Goal: Task Accomplishment & Management: Manage account settings

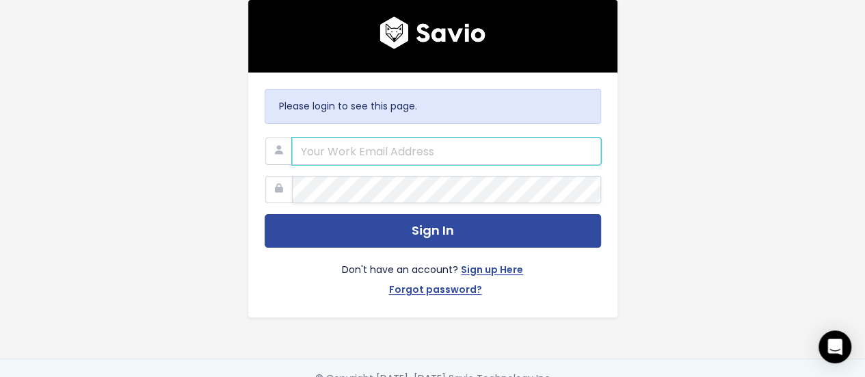
click at [445, 156] on input "email" at bounding box center [446, 150] width 309 height 27
type input "alessandro.chavez@tai-software.com"
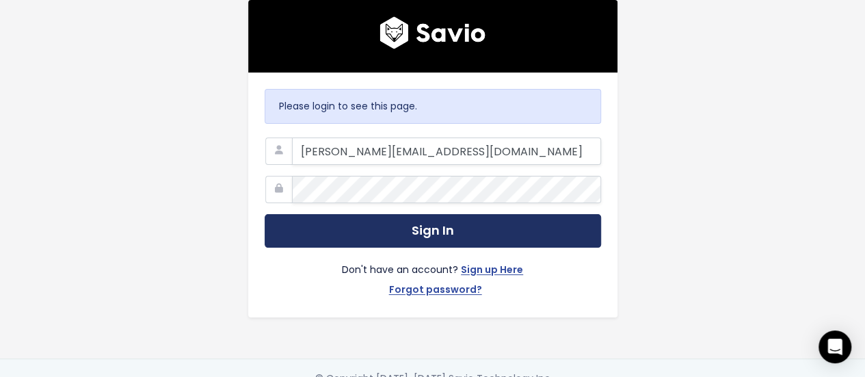
click at [425, 224] on button "Sign In" at bounding box center [433, 231] width 337 height 34
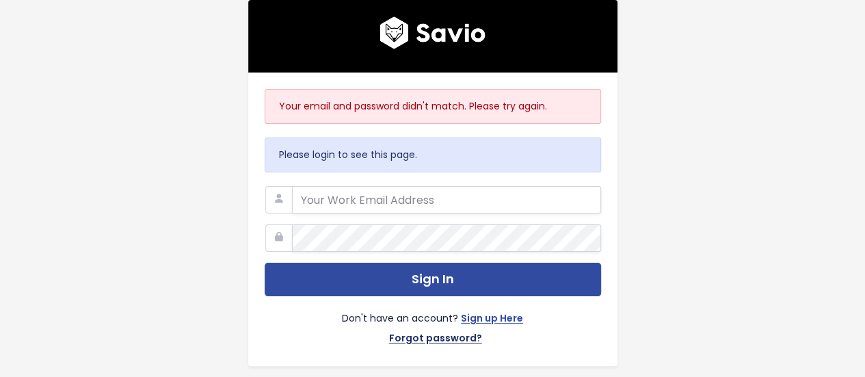
click at [437, 340] on link "Forgot password?" at bounding box center [435, 340] width 93 height 20
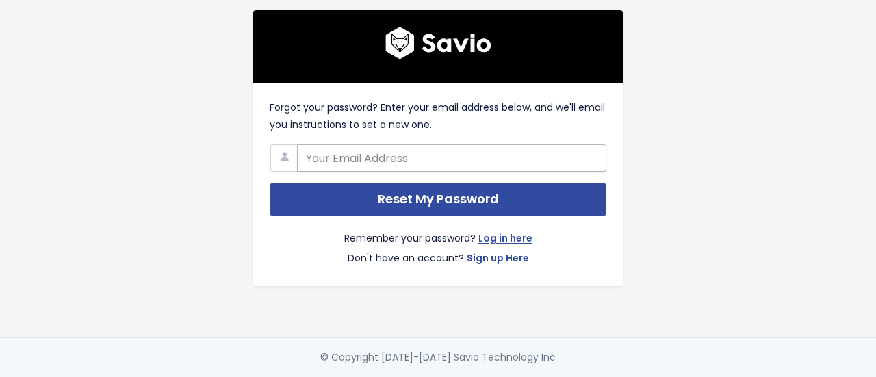
click at [399, 155] on input "text" at bounding box center [451, 157] width 309 height 27
type input "alessandro.chavez@tai-software.com"
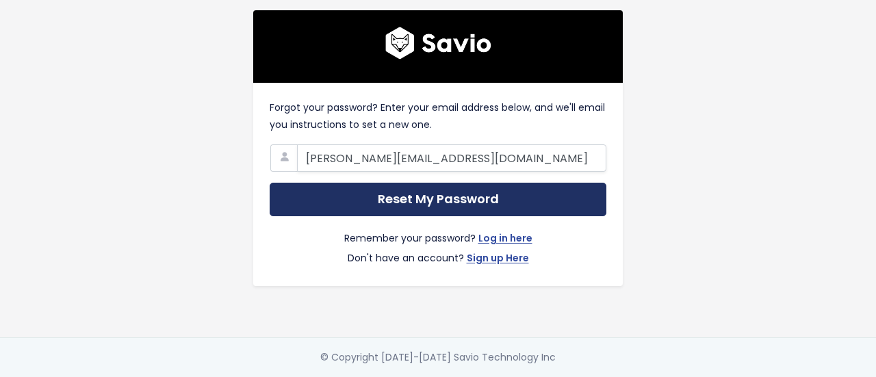
click at [412, 194] on input "Reset My Password" at bounding box center [437, 200] width 337 height 34
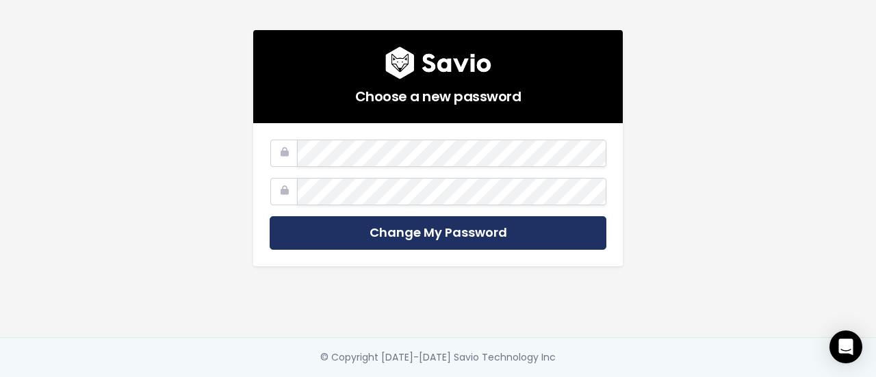
click at [402, 236] on input "Change My Password" at bounding box center [437, 233] width 337 height 34
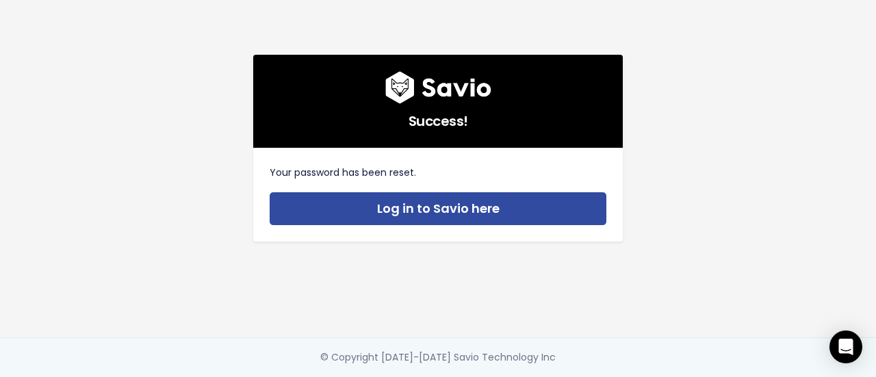
click at [404, 33] on div "Success! Your password has been reset. Log in to Savio here" at bounding box center [438, 168] width 780 height 337
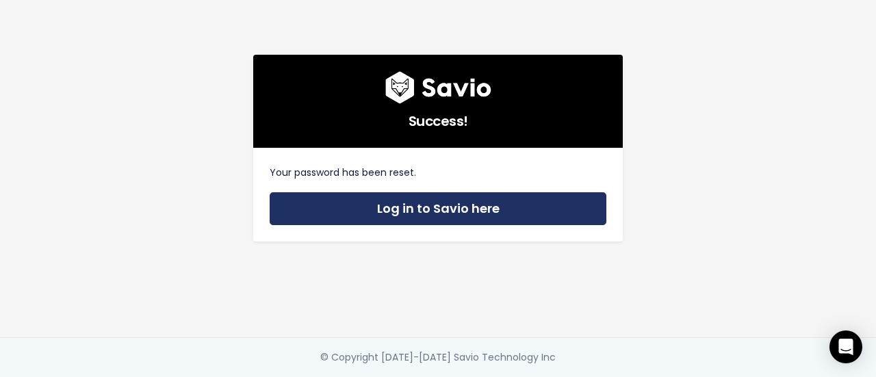
click at [384, 209] on link "Log in to Savio here" at bounding box center [437, 209] width 337 height 34
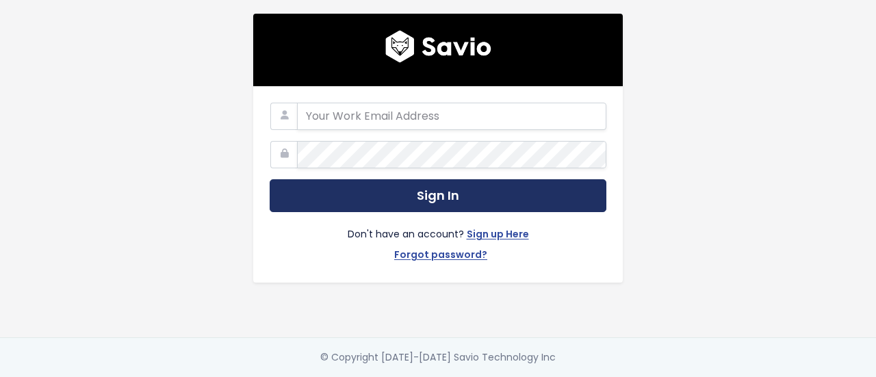
type input "alessandro.chavez@tai-software.com"
click at [385, 189] on button "Sign In" at bounding box center [437, 196] width 337 height 34
